Goal: Task Accomplishment & Management: Manage account settings

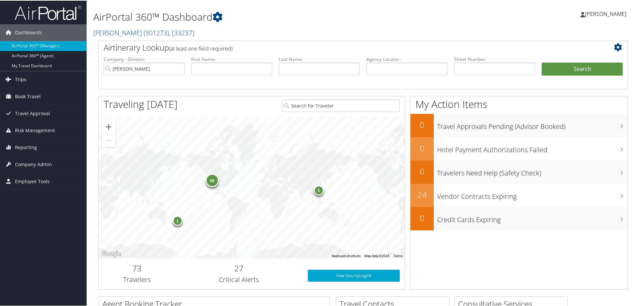
click at [51, 78] on link "Trips" at bounding box center [43, 79] width 87 height 17
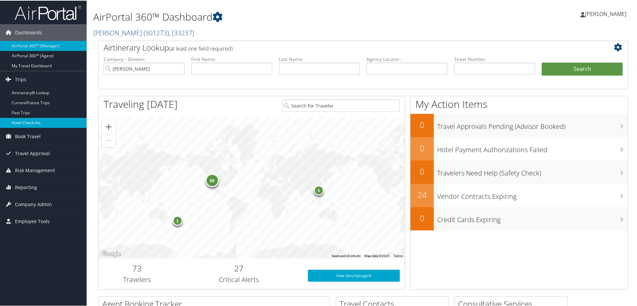
click at [51, 121] on link "Hotel Check-ins" at bounding box center [43, 122] width 87 height 10
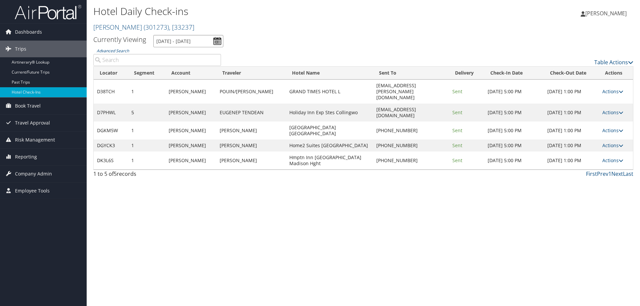
click at [182, 44] on input "[DATE] - [DATE]" at bounding box center [188, 41] width 70 height 12
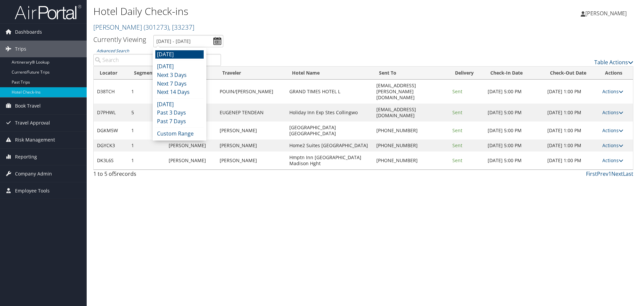
click at [181, 53] on li "[DATE]" at bounding box center [179, 54] width 48 height 9
type input "[DATE] - [DATE]"
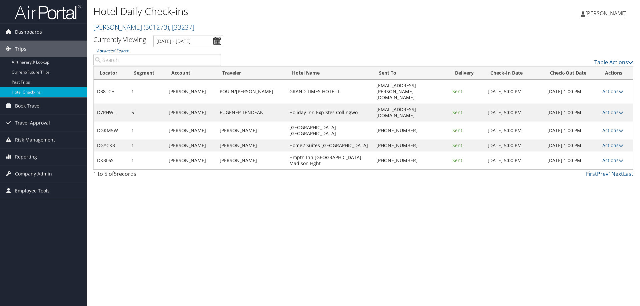
click at [617, 127] on link "Actions" at bounding box center [612, 130] width 21 height 6
click at [606, 153] on link "View Itinerary" at bounding box center [592, 153] width 57 height 11
click at [616, 127] on link "Actions" at bounding box center [612, 130] width 21 height 6
click at [609, 121] on link "Resend" at bounding box center [592, 119] width 57 height 11
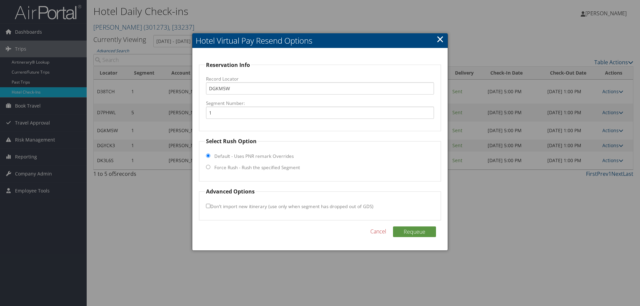
click at [228, 166] on label "Force Rush - Rush the specified Segment" at bounding box center [257, 167] width 86 height 7
click at [210, 166] on input "Force Rush - Rush the specified Segment" at bounding box center [208, 167] width 4 height 4
radio input "true"
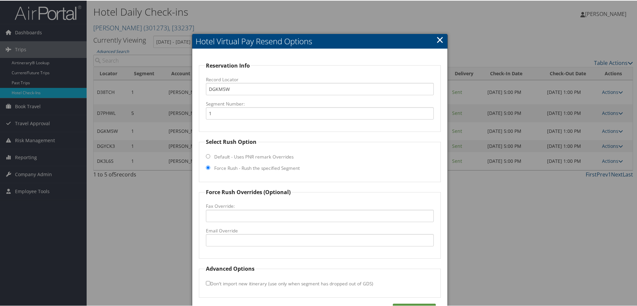
drag, startPoint x: 227, startPoint y: 232, endPoint x: 230, endPoint y: 237, distance: 6.3
click at [227, 232] on label "Email Override" at bounding box center [320, 230] width 228 height 7
click at [227, 234] on input "Email Override" at bounding box center [320, 240] width 228 height 12
drag, startPoint x: 230, startPoint y: 239, endPoint x: 233, endPoint y: 241, distance: 3.6
click at [230, 239] on input "Email Override" at bounding box center [320, 240] width 228 height 12
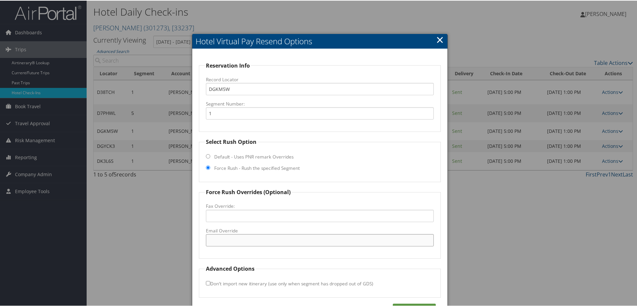
paste input "[PERSON_NAME][EMAIL_ADDRESS][DOMAIN_NAME]"
type input "[PERSON_NAME][EMAIL_ADDRESS][DOMAIN_NAME]"
click at [405, 300] on div "Reservation Info Record Locator DGKM5W Segment Number: 1 Select Rush Option Def…" at bounding box center [319, 187] width 255 height 279
click at [406, 305] on button "Requeue" at bounding box center [414, 308] width 43 height 11
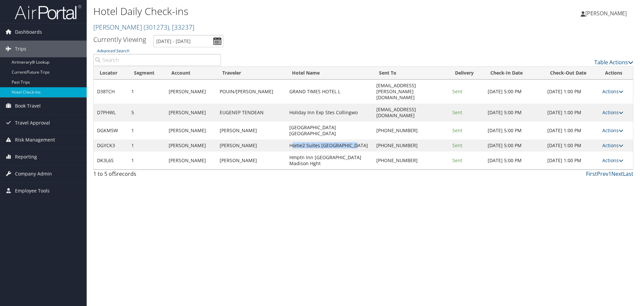
drag, startPoint x: 280, startPoint y: 121, endPoint x: 344, endPoint y: 123, distance: 64.0
click at [345, 140] on td "Home2 Suites [GEOGRAPHIC_DATA]" at bounding box center [329, 146] width 87 height 12
click at [338, 140] on td "Home2 Suites [GEOGRAPHIC_DATA]" at bounding box center [329, 146] width 87 height 12
drag, startPoint x: 340, startPoint y: 123, endPoint x: 284, endPoint y: 125, distance: 56.0
click at [286, 140] on td "Home2 Suites [GEOGRAPHIC_DATA]" at bounding box center [329, 146] width 87 height 12
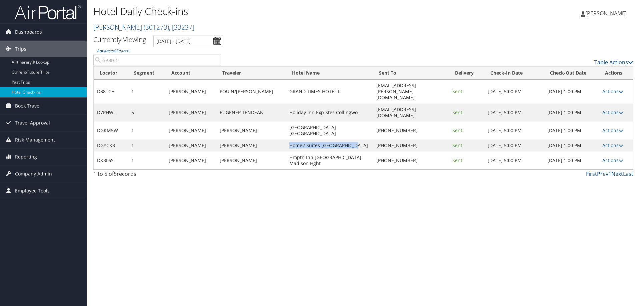
copy td "Home2 Suites [GEOGRAPHIC_DATA]"
click at [613, 142] on link "Actions" at bounding box center [612, 145] width 21 height 6
click at [606, 164] on link "View Itinerary" at bounding box center [592, 165] width 57 height 11
click at [610, 142] on link "Actions" at bounding box center [612, 145] width 21 height 6
click at [605, 133] on link "Resend" at bounding box center [592, 131] width 57 height 11
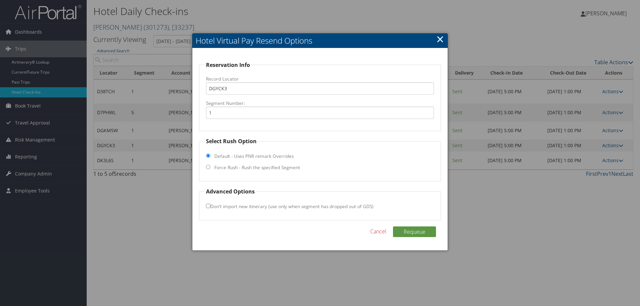
click at [229, 170] on label "Force Rush - Rush the specified Segment" at bounding box center [257, 167] width 86 height 7
click at [210, 169] on input "Force Rush - Rush the specified Segment" at bounding box center [208, 167] width 4 height 4
radio input "true"
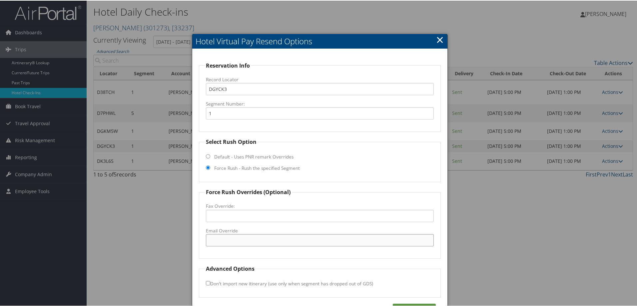
drag, startPoint x: 238, startPoint y: 235, endPoint x: 241, endPoint y: 236, distance: 3.6
click at [238, 235] on input "Email Override" at bounding box center [320, 240] width 228 height 12
paste input "[EMAIL_ADDRESS][DOMAIN_NAME]"
type input "[EMAIL_ADDRESS][DOMAIN_NAME]"
click at [403, 304] on button "Requeue" at bounding box center [414, 308] width 43 height 11
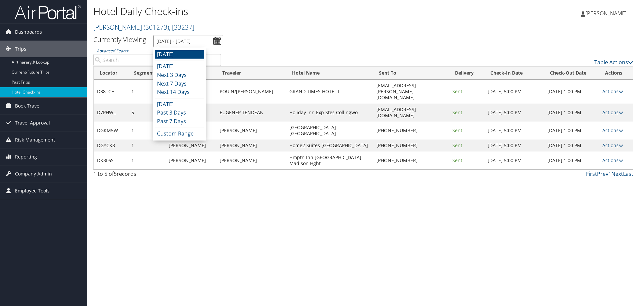
click at [190, 39] on input "[DATE] - [DATE]" at bounding box center [188, 41] width 70 height 12
click at [184, 55] on li "[DATE]" at bounding box center [179, 54] width 48 height 9
type input "[DATE] - [DATE]"
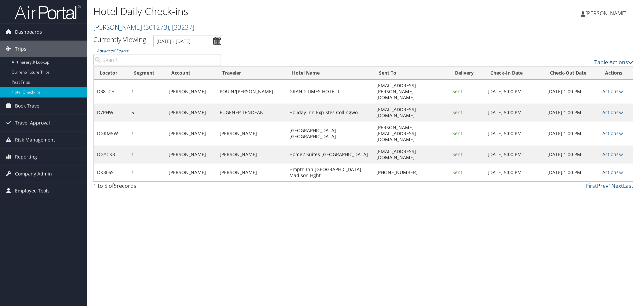
click at [609, 169] on link "Actions" at bounding box center [612, 172] width 21 height 6
click at [598, 143] on link "Resend" at bounding box center [592, 143] width 57 height 11
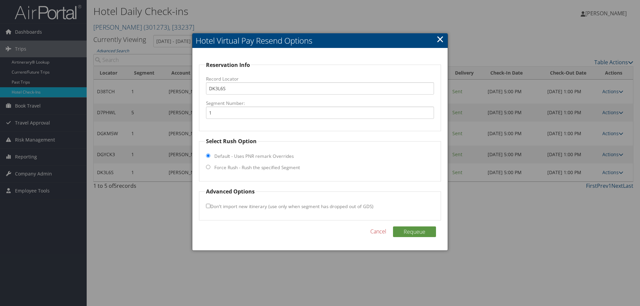
click at [235, 168] on label "Force Rush - Rush the specified Segment" at bounding box center [257, 167] width 86 height 7
click at [210, 168] on input "Force Rush - Rush the specified Segment" at bounding box center [208, 167] width 4 height 4
radio input "true"
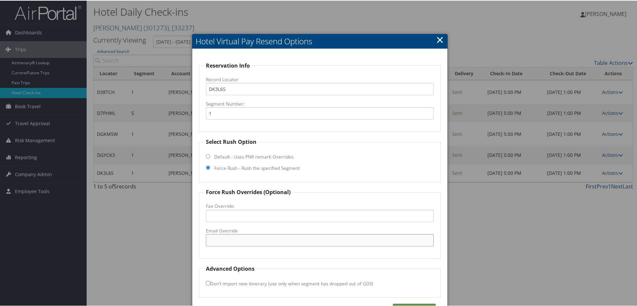
click at [240, 239] on input "Email Override" at bounding box center [320, 240] width 228 height 12
paste input "[EMAIL_ADDRESS][DOMAIN_NAME]"
type input "[EMAIL_ADDRESS][DOMAIN_NAME]"
click at [420, 304] on button "Requeue" at bounding box center [414, 308] width 43 height 11
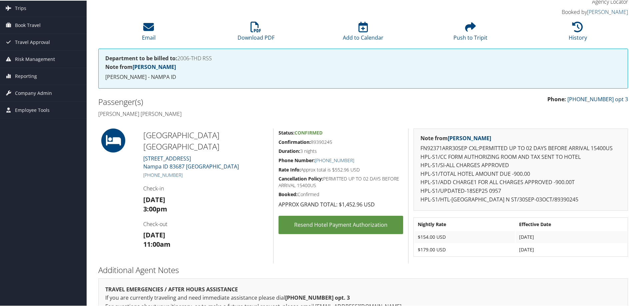
scroll to position [74, 0]
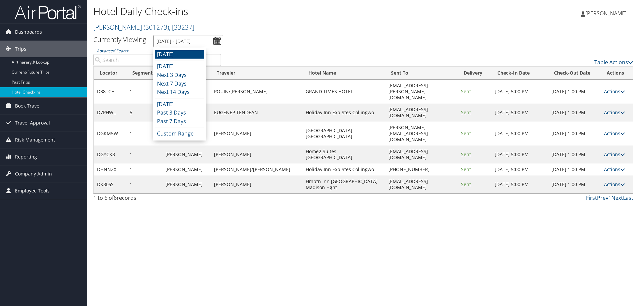
click at [186, 47] on input "[DATE] - [DATE]" at bounding box center [188, 41] width 70 height 12
click at [184, 57] on li "[DATE]" at bounding box center [179, 54] width 48 height 9
type input "[DATE] - [DATE]"
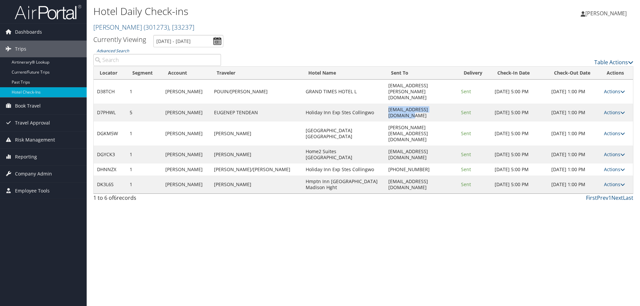
drag, startPoint x: 425, startPoint y: 96, endPoint x: 362, endPoint y: 97, distance: 63.7
click at [385, 104] on td "[EMAIL_ADDRESS][DOMAIN_NAME]" at bounding box center [421, 113] width 72 height 18
copy td "[EMAIL_ADDRESS][DOMAIN_NAME]"
click at [614, 166] on link "Actions" at bounding box center [614, 169] width 21 height 6
click at [612, 141] on link "Resend" at bounding box center [592, 143] width 57 height 11
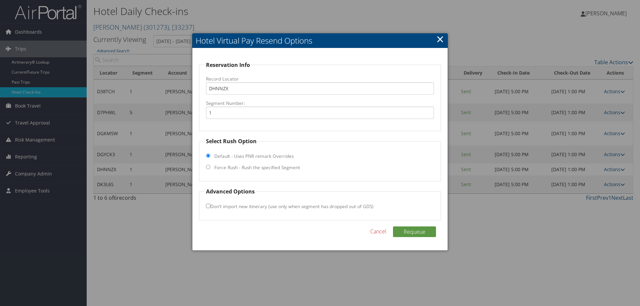
click at [237, 168] on label "Force Rush - Rush the specified Segment" at bounding box center [257, 167] width 86 height 7
click at [210, 168] on input "Force Rush - Rush the specified Segment" at bounding box center [208, 167] width 4 height 4
radio input "true"
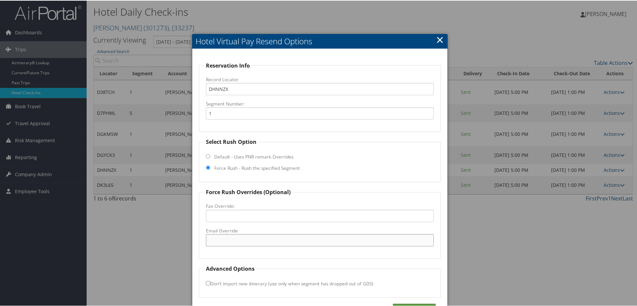
click at [353, 242] on input "Email Override" at bounding box center [320, 240] width 228 height 12
paste input "[EMAIL_ADDRESS][DOMAIN_NAME]"
type input "[EMAIL_ADDRESS][DOMAIN_NAME]"
click at [414, 306] on button "Requeue" at bounding box center [414, 308] width 43 height 11
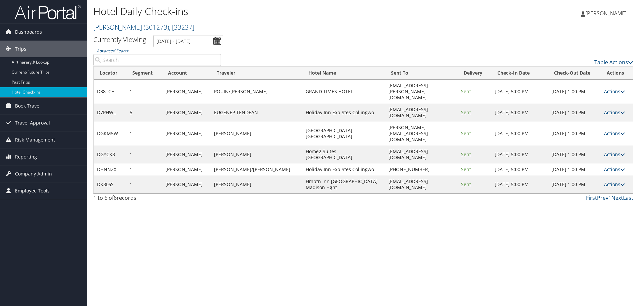
click at [317, 220] on div "Hotel Daily Check-ins [PERSON_NAME] ( 301273 ) , [ 33237 ] [PERSON_NAME] [PERSO…" at bounding box center [363, 153] width 553 height 306
click at [490, 227] on div "Hotel Daily Check-ins [PERSON_NAME] ( 301273 ) , [ 33237 ] [PERSON_NAME] [PERSO…" at bounding box center [363, 153] width 553 height 306
click at [294, 197] on div "Hotel Daily Check-ins [PERSON_NAME] ( 301273 ) , [ 33237 ] [PERSON_NAME] [PERSO…" at bounding box center [363, 153] width 553 height 306
click at [192, 191] on div "Hotel Daily Check-ins [PERSON_NAME] ( 301273 ) , [ 33237 ] [PERSON_NAME] [PERSO…" at bounding box center [363, 153] width 553 height 306
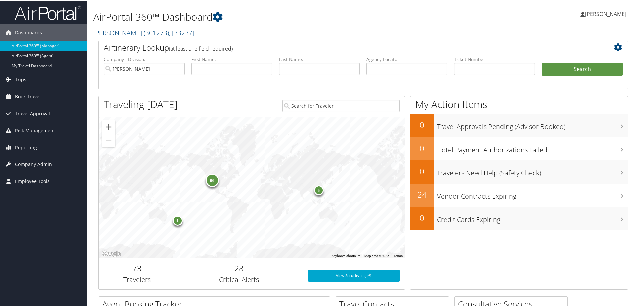
click at [33, 80] on link "Trips" at bounding box center [43, 79] width 87 height 17
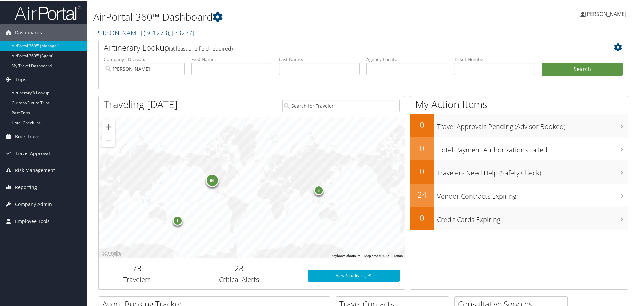
click at [49, 184] on link "Reporting" at bounding box center [43, 187] width 87 height 17
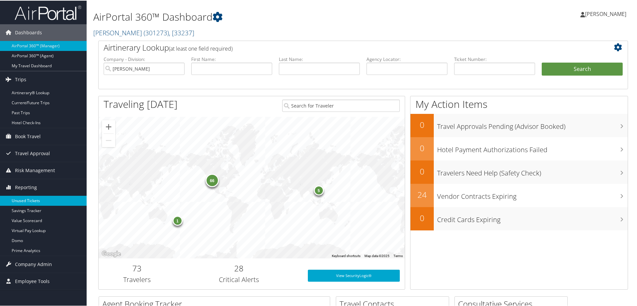
click at [48, 199] on link "Unused Tickets" at bounding box center [43, 200] width 87 height 10
